Goal: Information Seeking & Learning: Find contact information

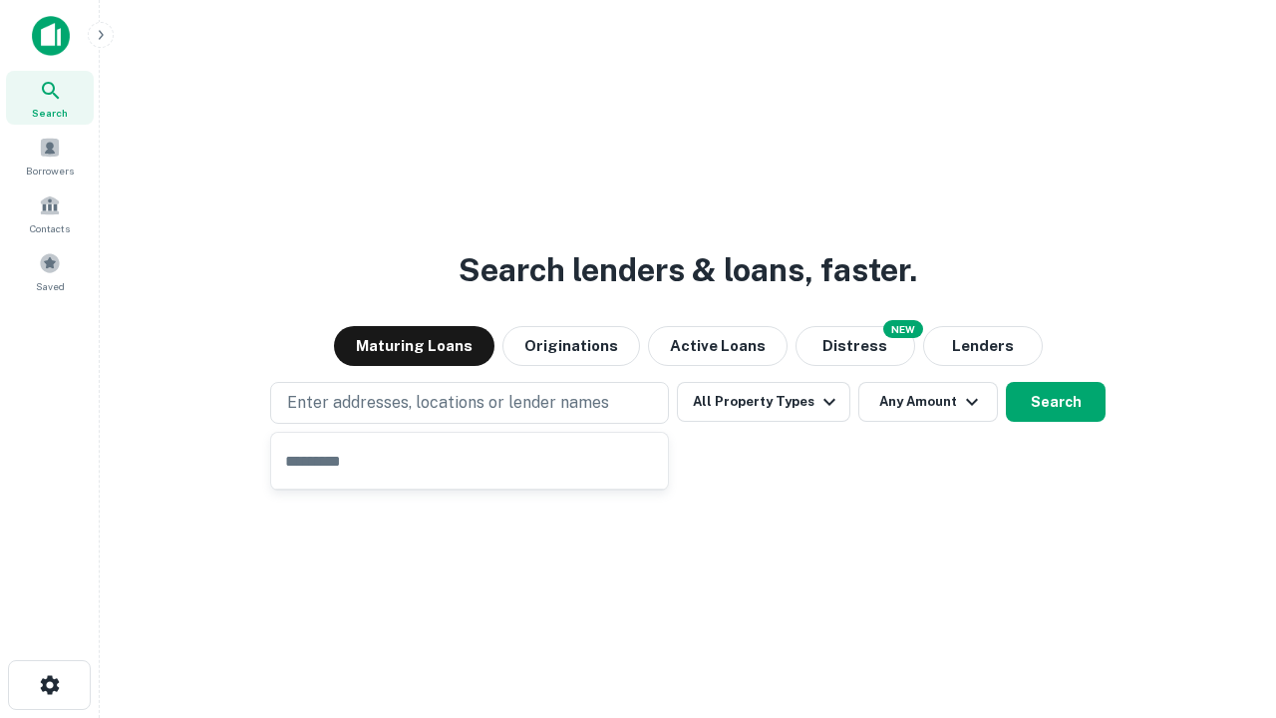
type input "**********"
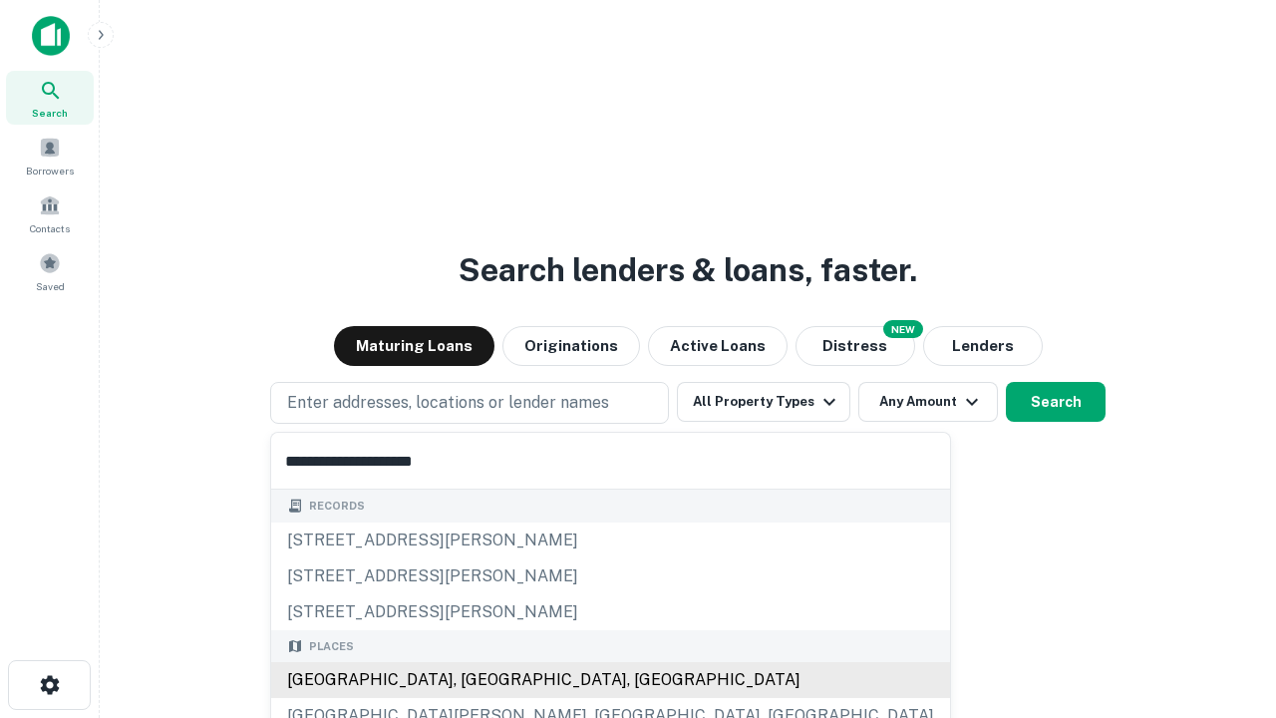
click at [476, 680] on div "Santa Monica, CA, USA" at bounding box center [610, 680] width 679 height 36
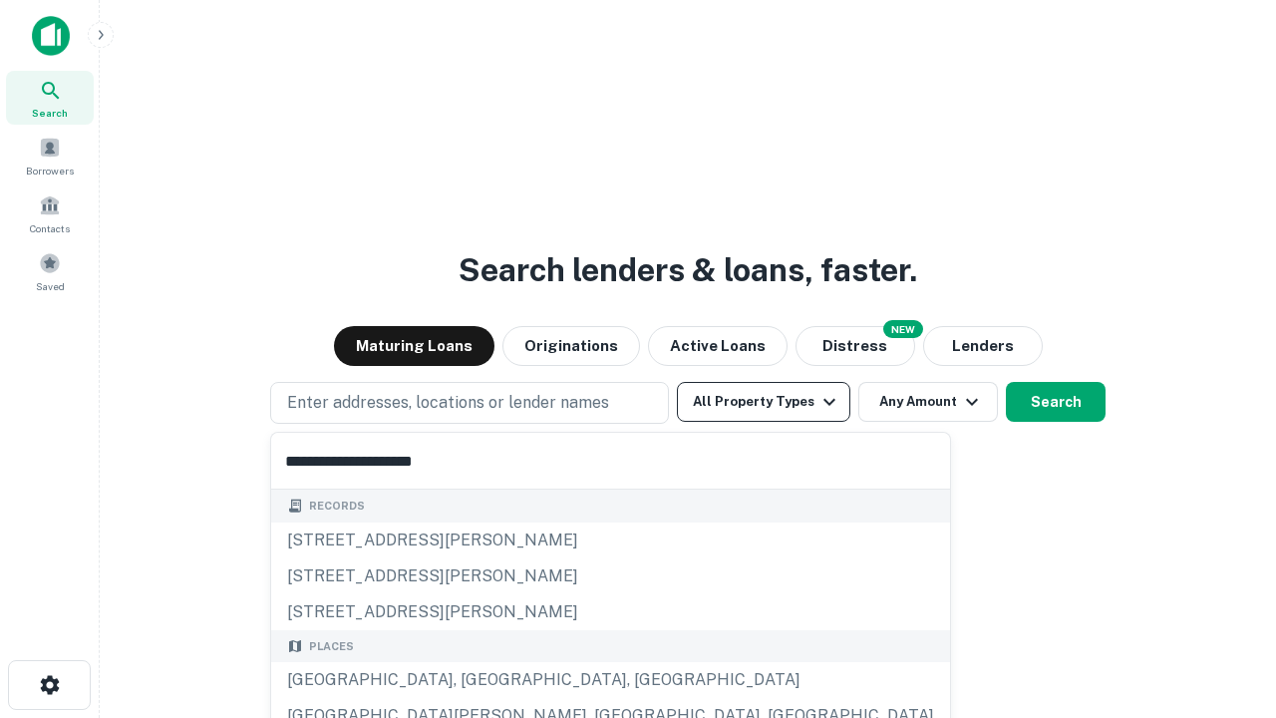
click at [763, 402] on button "All Property Types" at bounding box center [763, 402] width 173 height 40
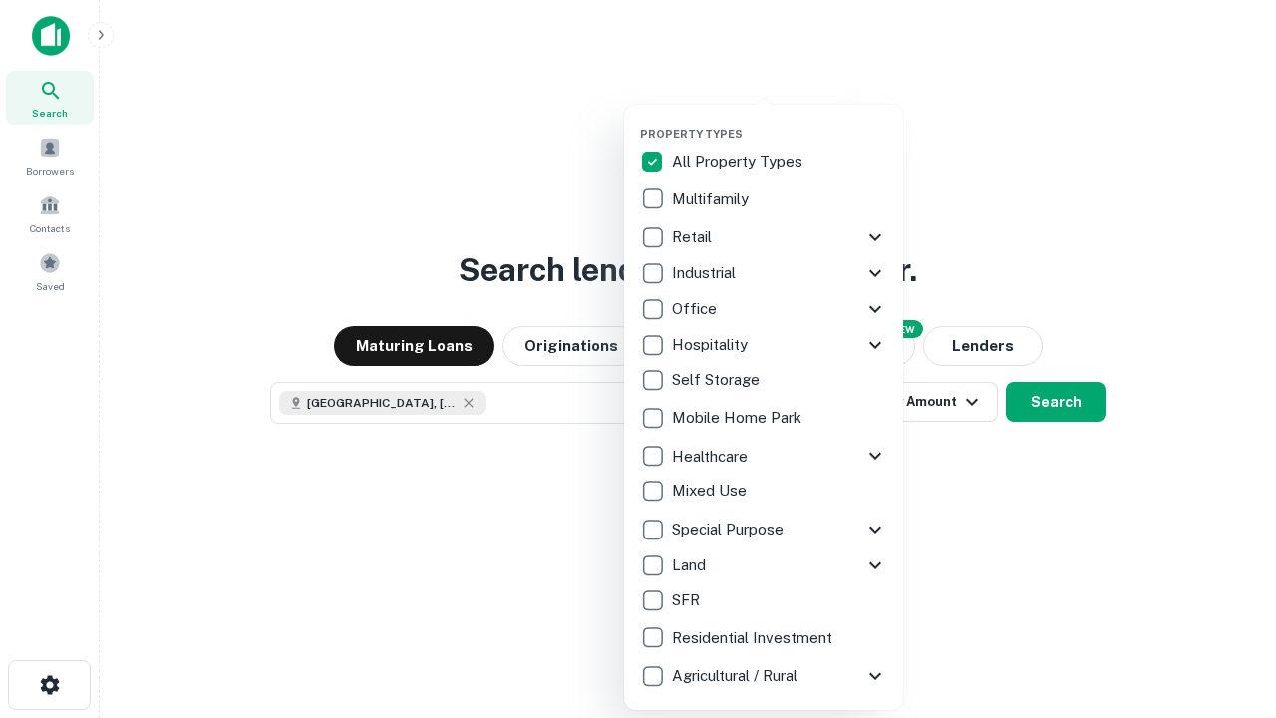
click at [779, 121] on button "button" at bounding box center [779, 121] width 279 height 1
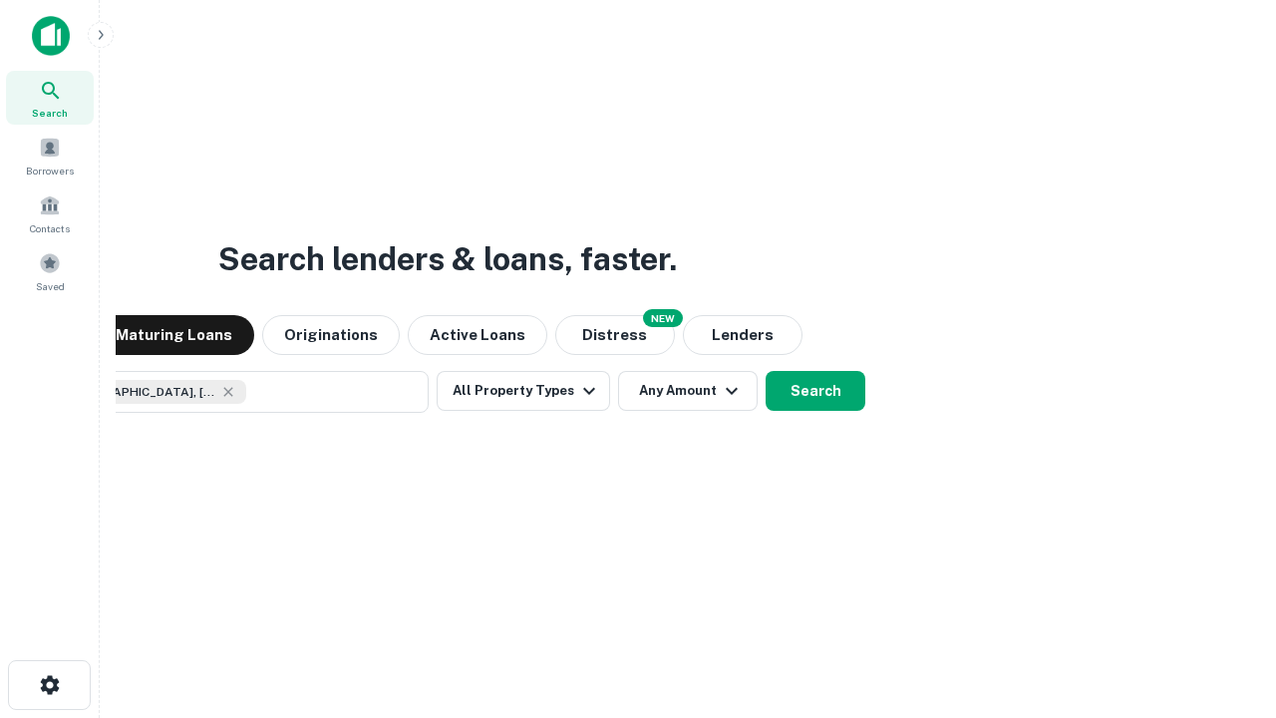
scroll to position [32, 0]
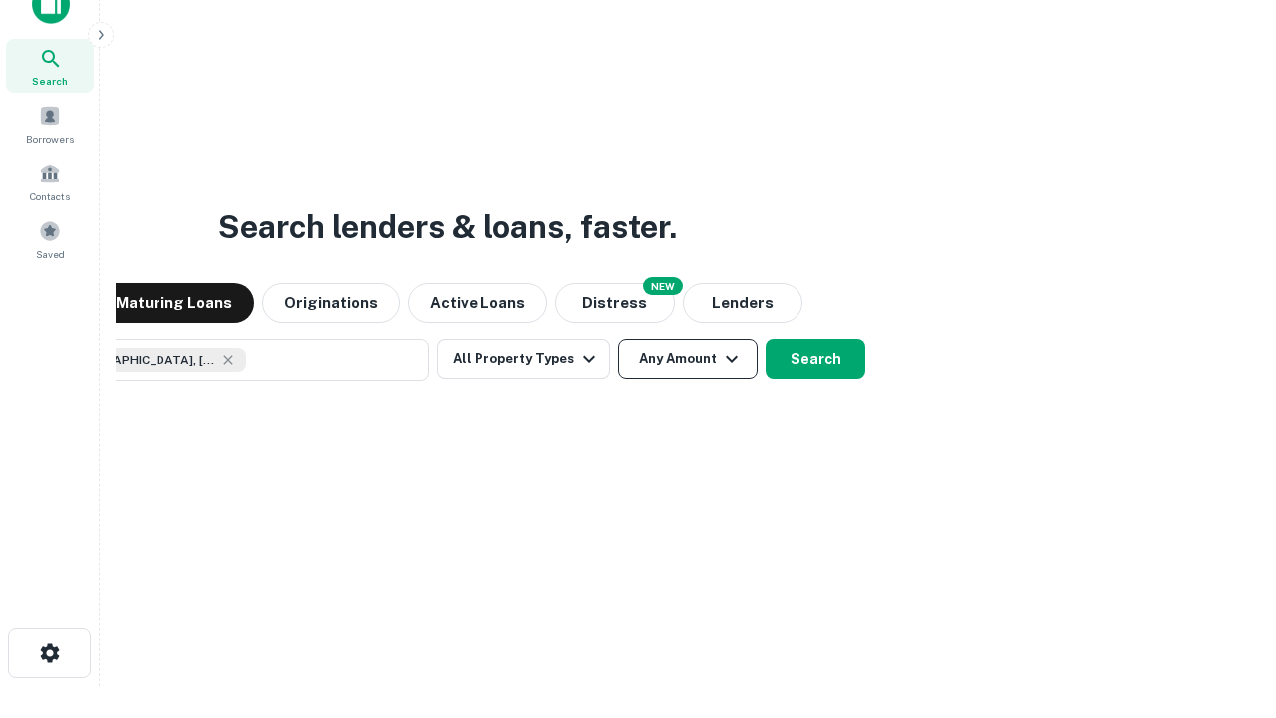
click at [618, 339] on button "Any Amount" at bounding box center [688, 359] width 140 height 40
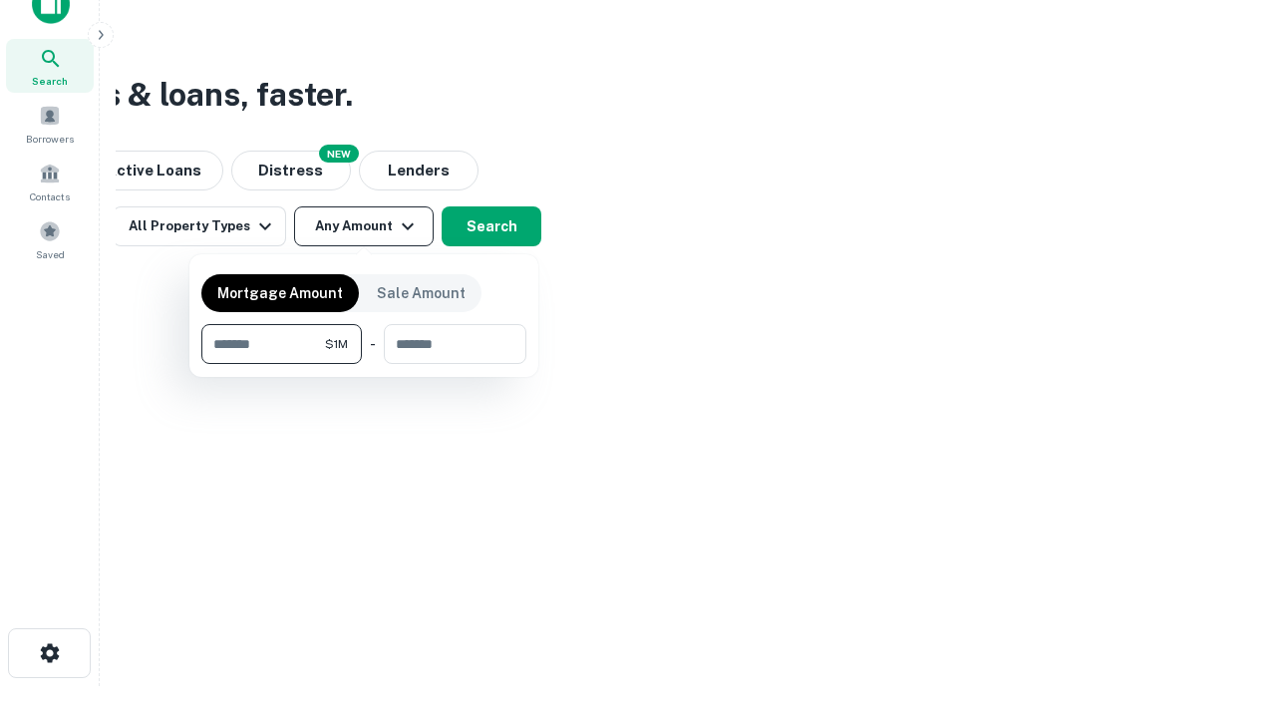
type input "*******"
click at [364, 364] on button "button" at bounding box center [363, 364] width 325 height 1
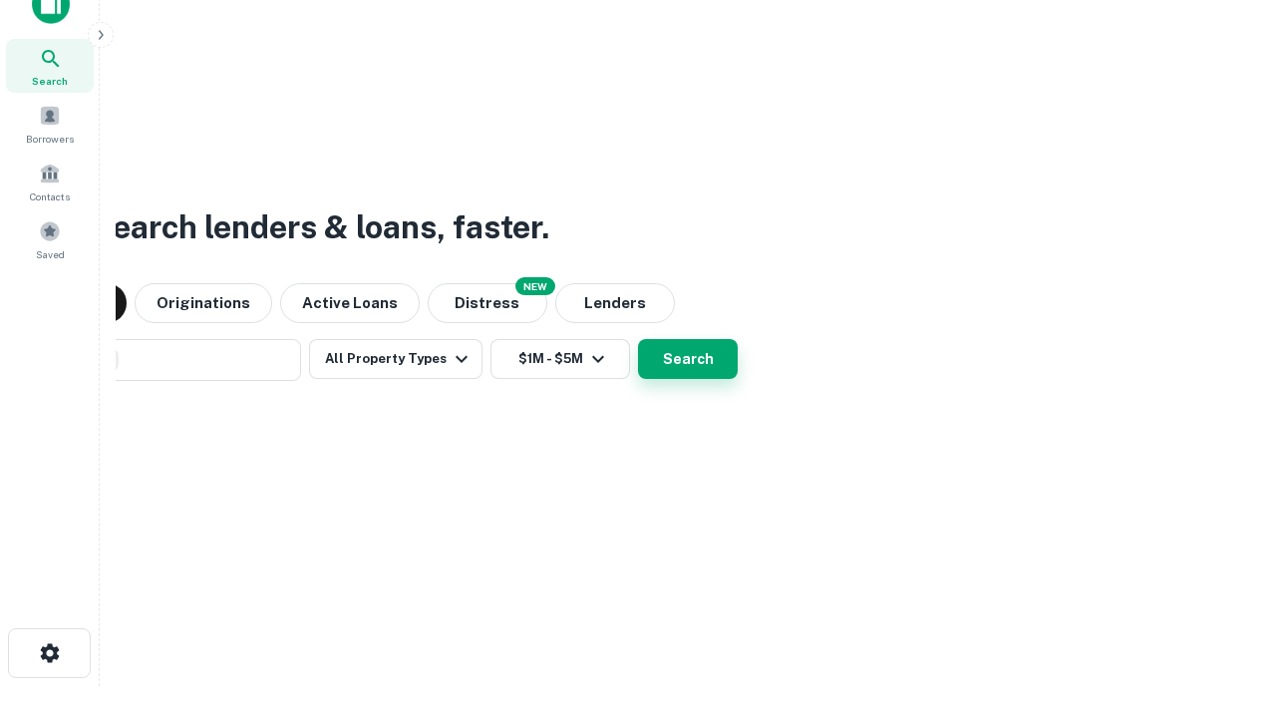
click at [638, 339] on button "Search" at bounding box center [688, 359] width 100 height 40
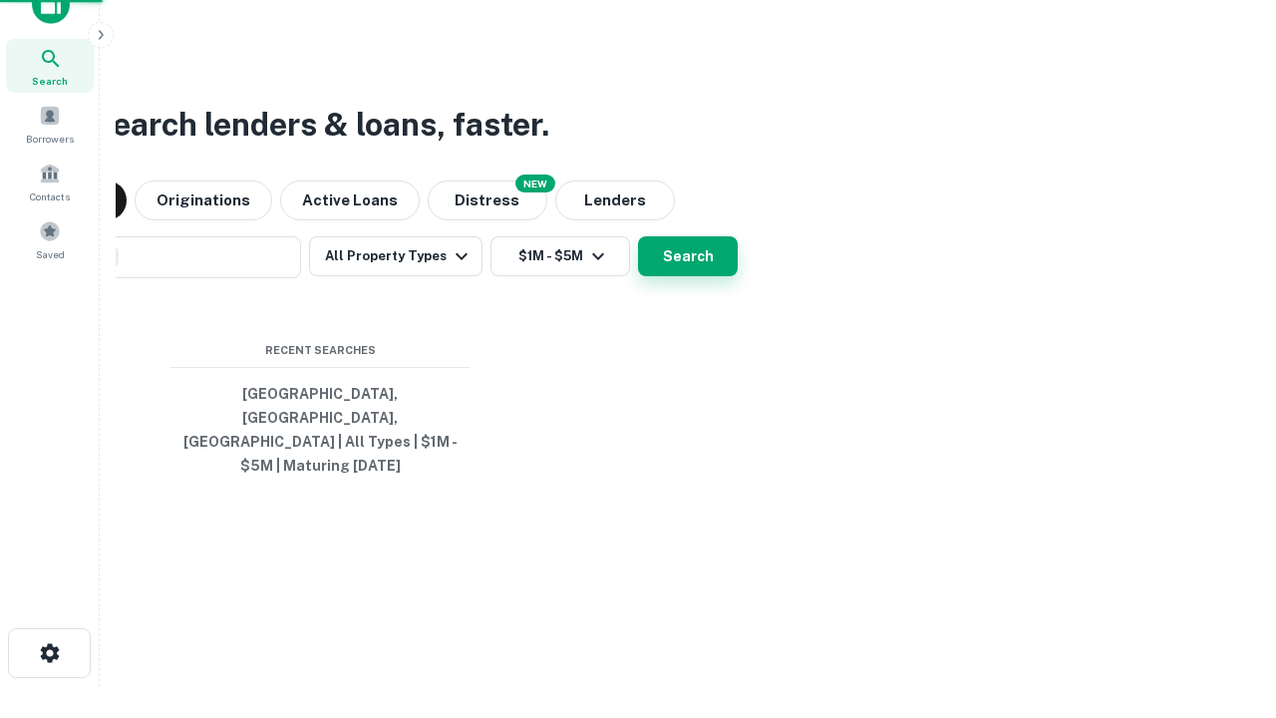
scroll to position [65, 564]
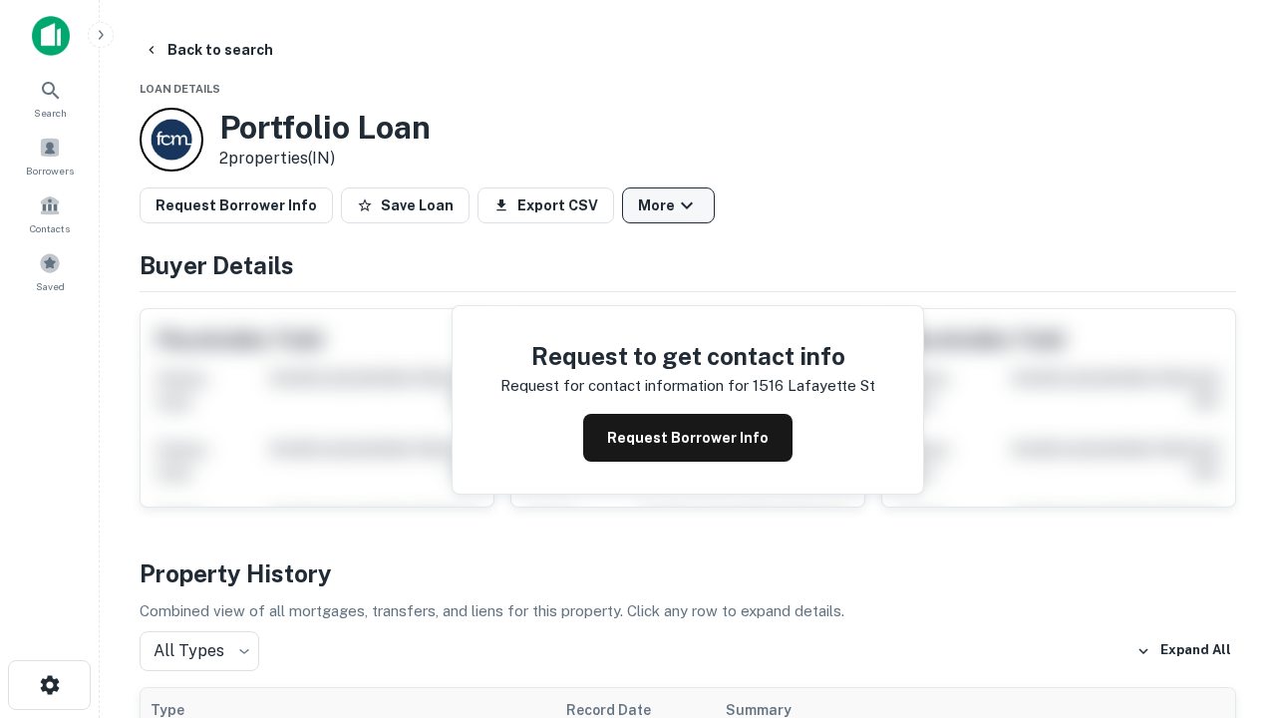
click at [668, 205] on button "More" at bounding box center [668, 205] width 93 height 36
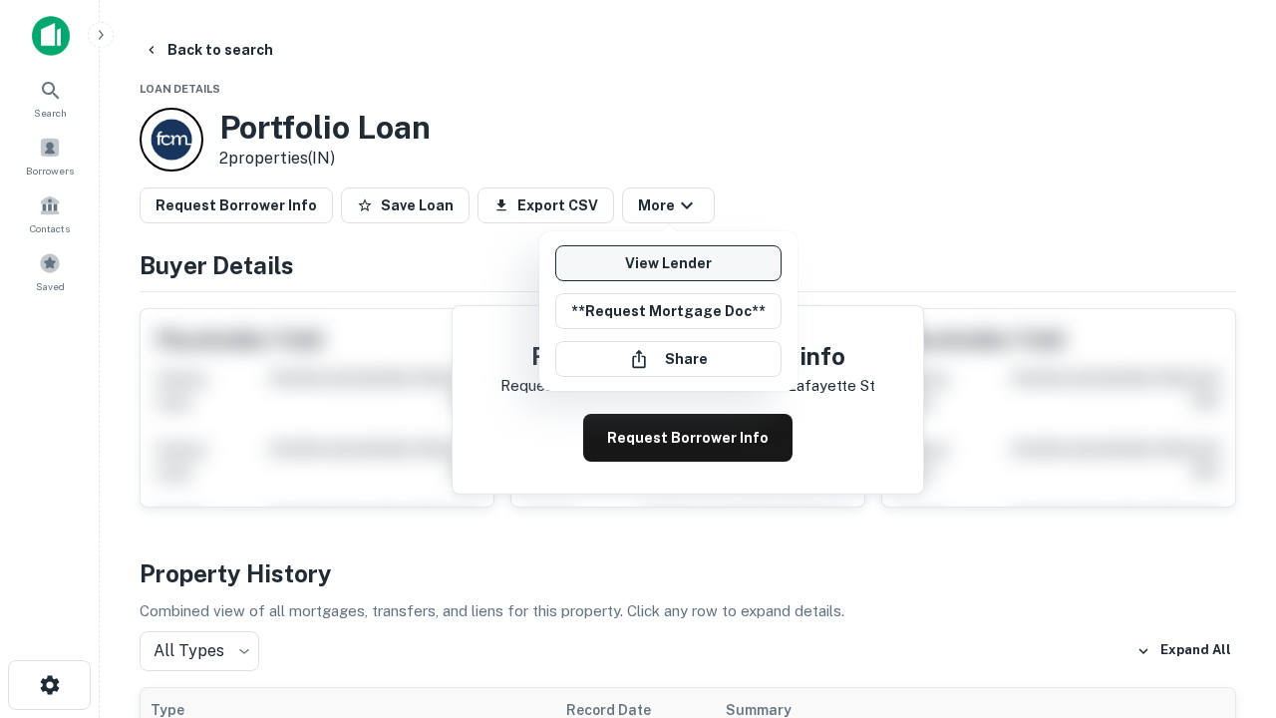
click at [668, 263] on link "View Lender" at bounding box center [668, 263] width 226 height 36
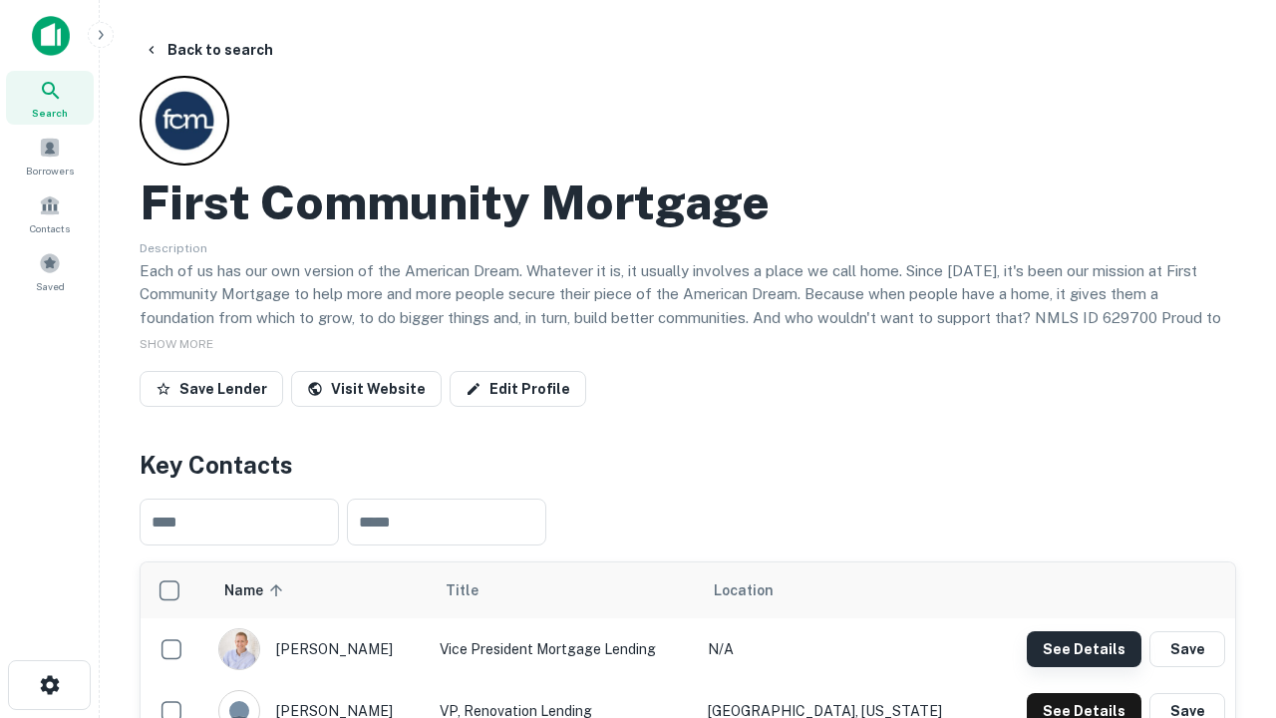
click at [1083, 648] on button "See Details" at bounding box center [1084, 649] width 115 height 36
click at [49, 685] on icon "button" at bounding box center [50, 685] width 24 height 24
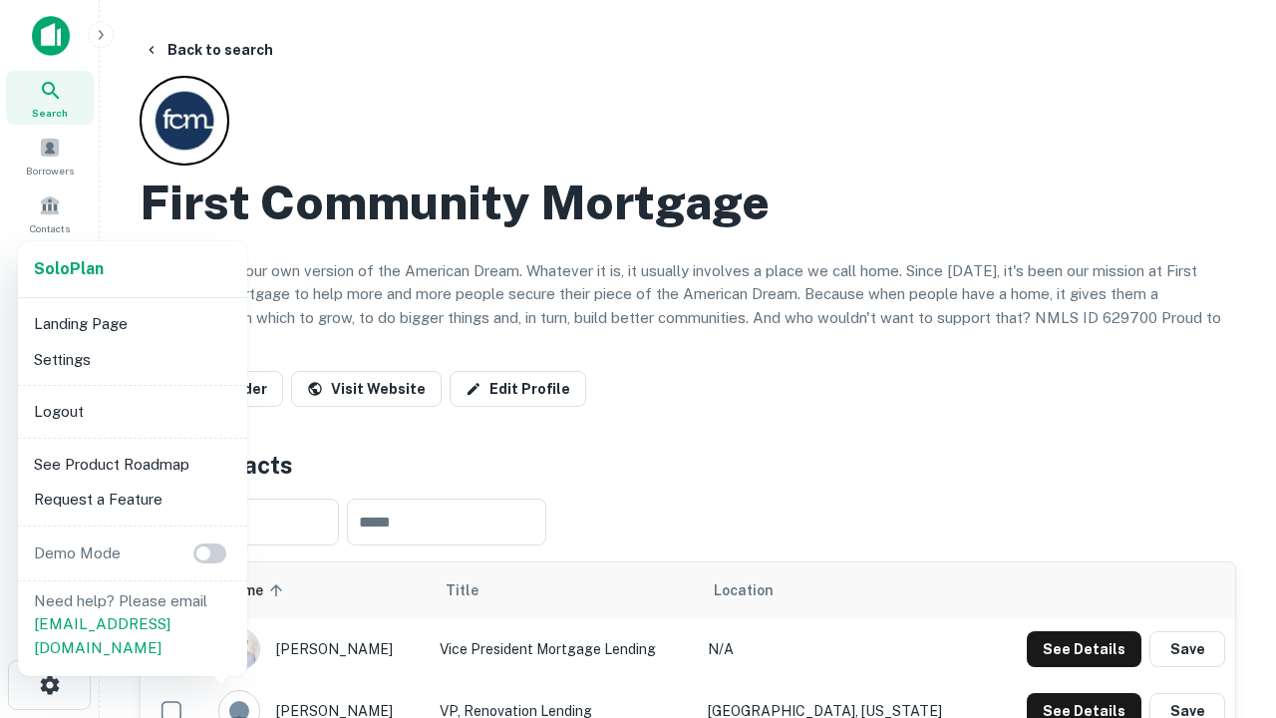
click at [132, 411] on li "Logout" at bounding box center [132, 412] width 213 height 36
